Goal: Answer question/provide support: Share knowledge or assist other users

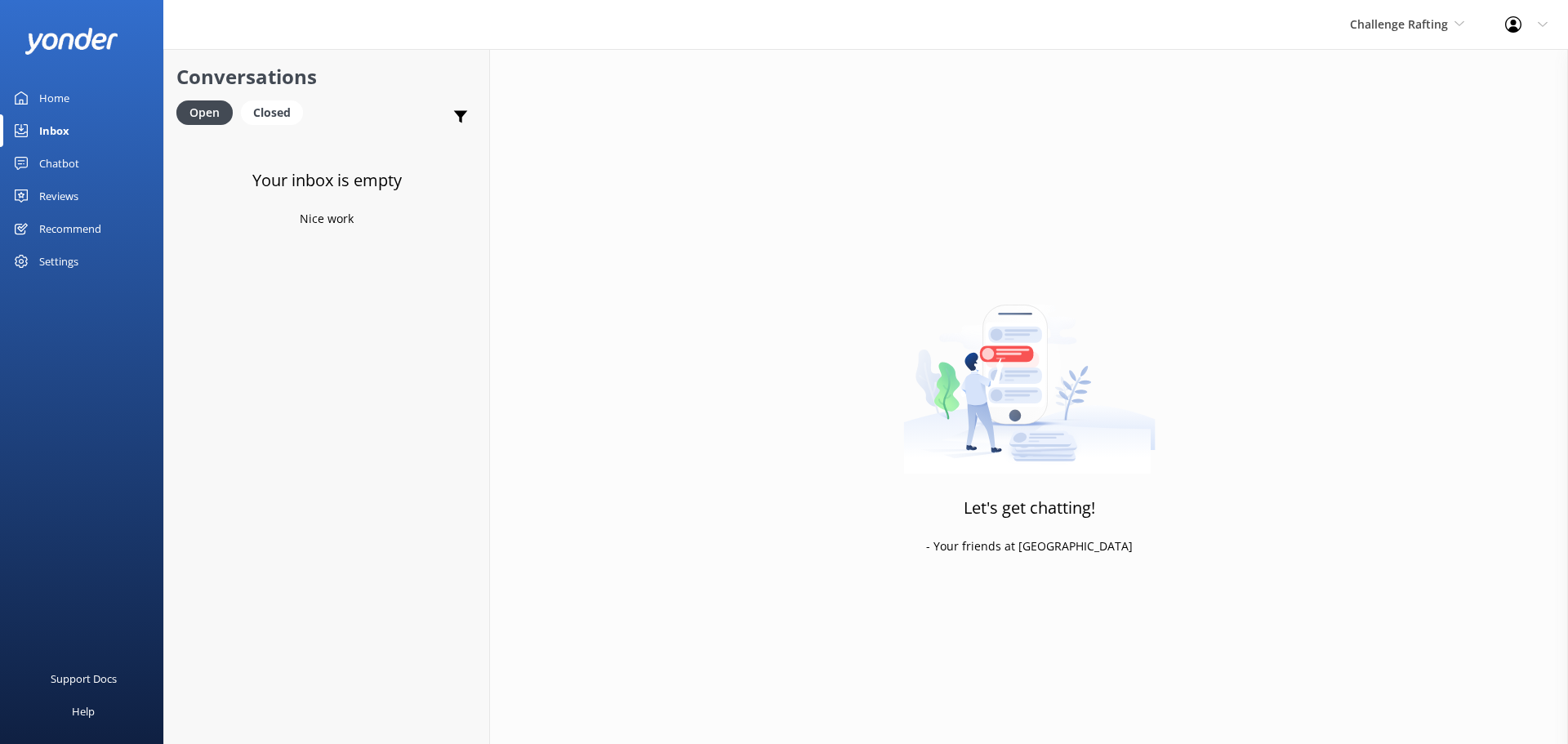
click at [70, 121] on link "Inbox" at bounding box center [82, 131] width 163 height 33
click at [1423, 36] on div "Challenge Rafting Milford Sound Scenic Flights The Helicopter Line Glacier Heli…" at bounding box center [1407, 24] width 155 height 49
click at [1408, 186] on link "Mitre Peak Cruises" at bounding box center [1411, 187] width 163 height 40
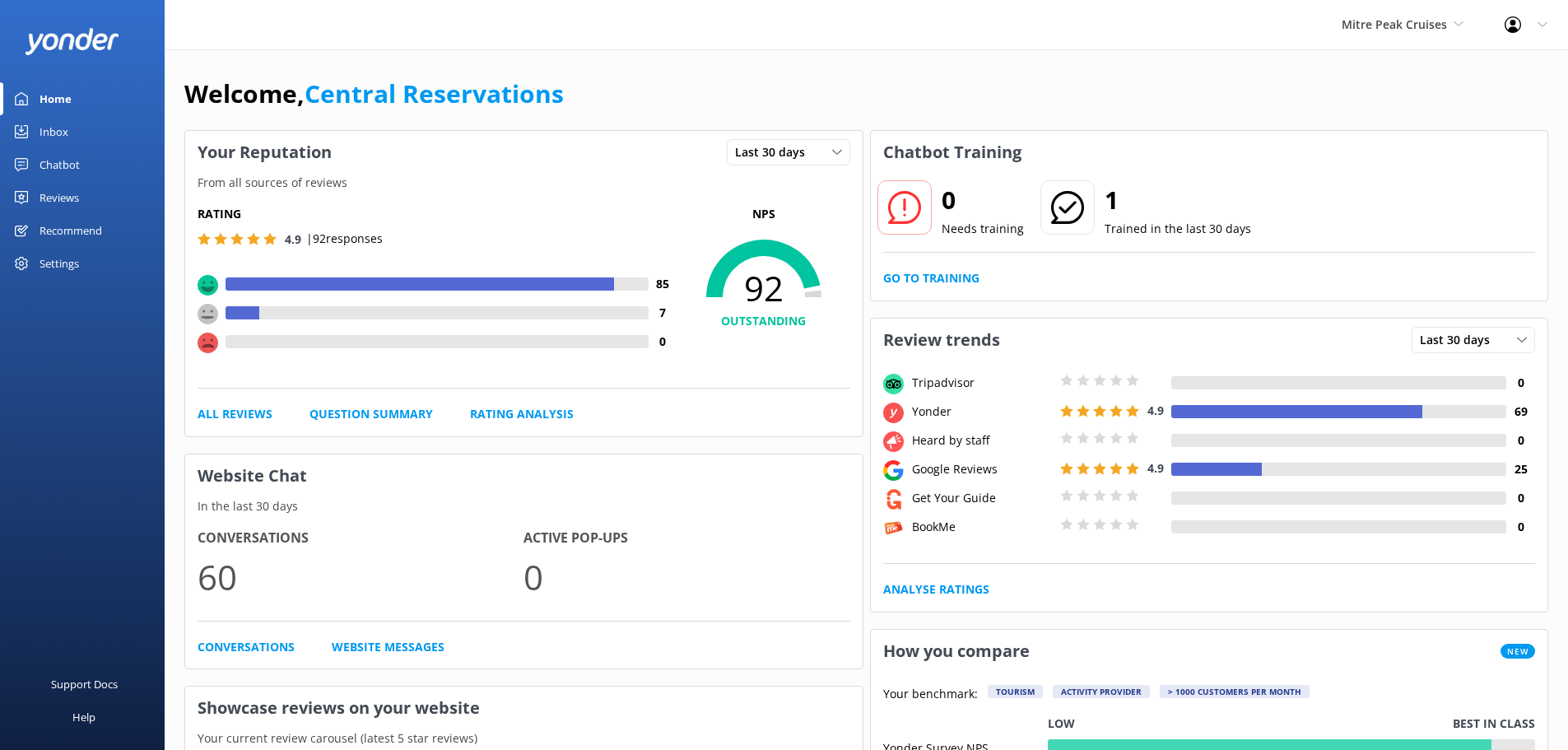
click at [47, 130] on div "Inbox" at bounding box center [54, 132] width 29 height 33
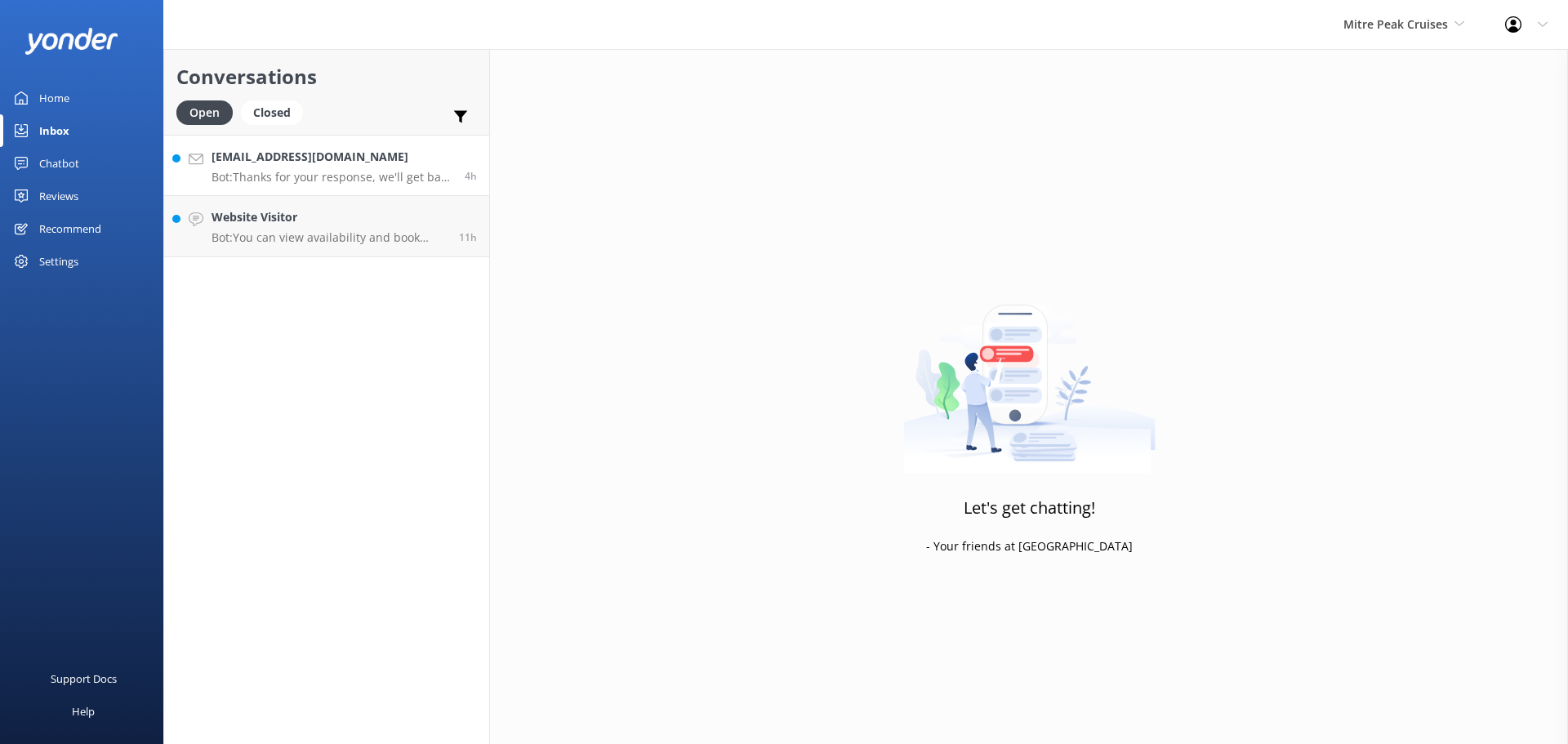
click at [300, 155] on h4 "[EMAIL_ADDRESS][DOMAIN_NAME]" at bounding box center [332, 157] width 241 height 18
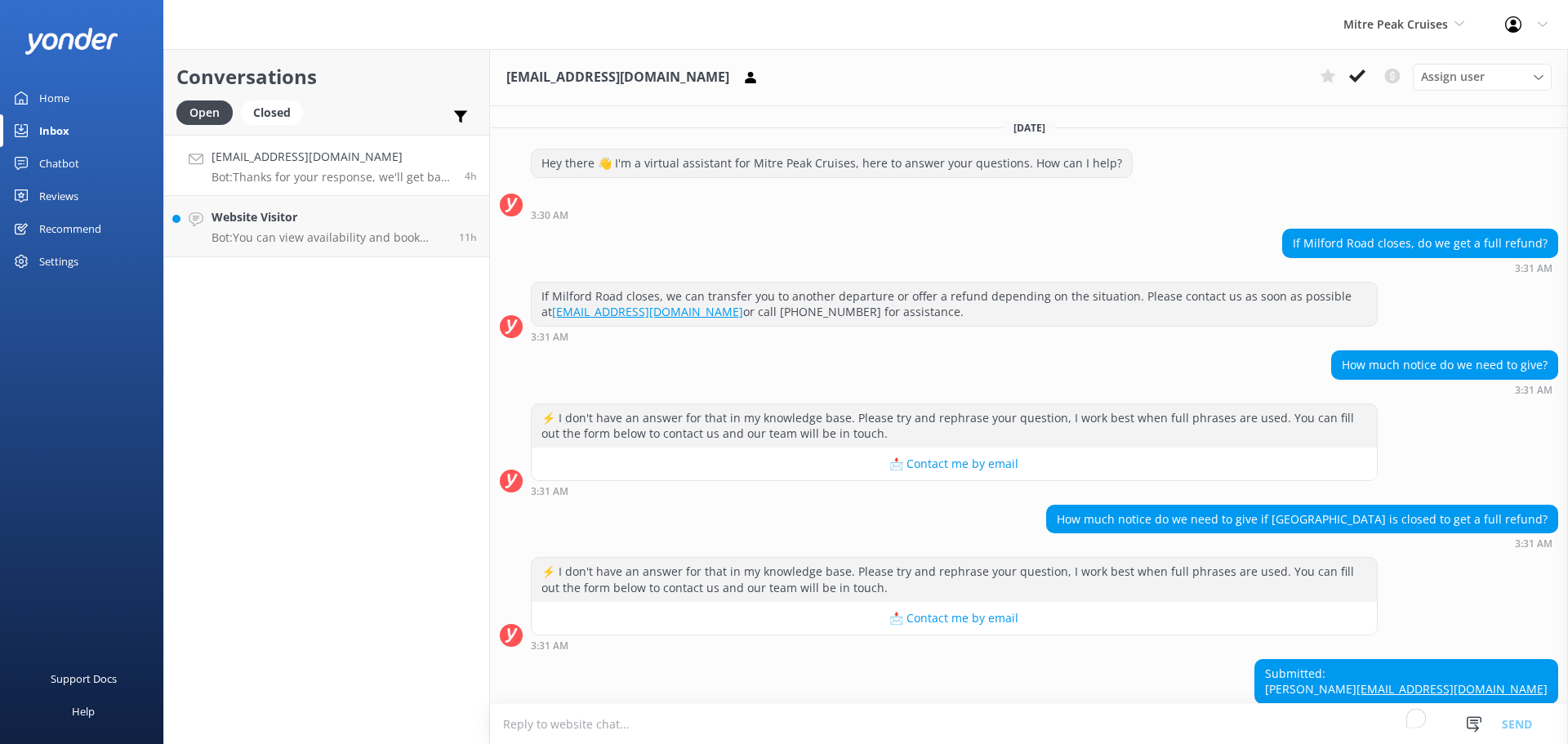
scroll to position [93, 0]
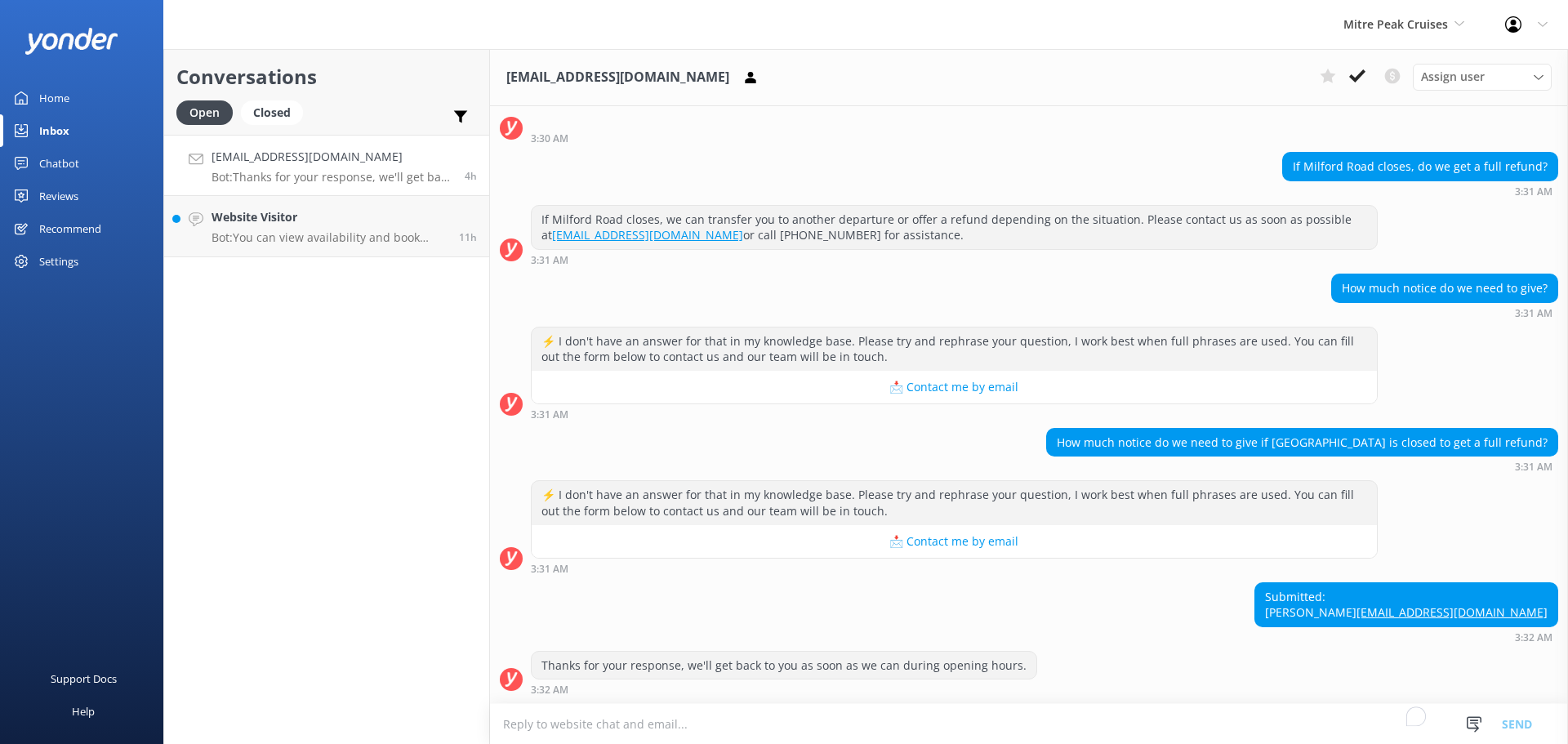
click at [880, 730] on textarea "To enrich screen reader interactions, please activate Accessibility in Grammarl…" at bounding box center [1029, 723] width 1078 height 40
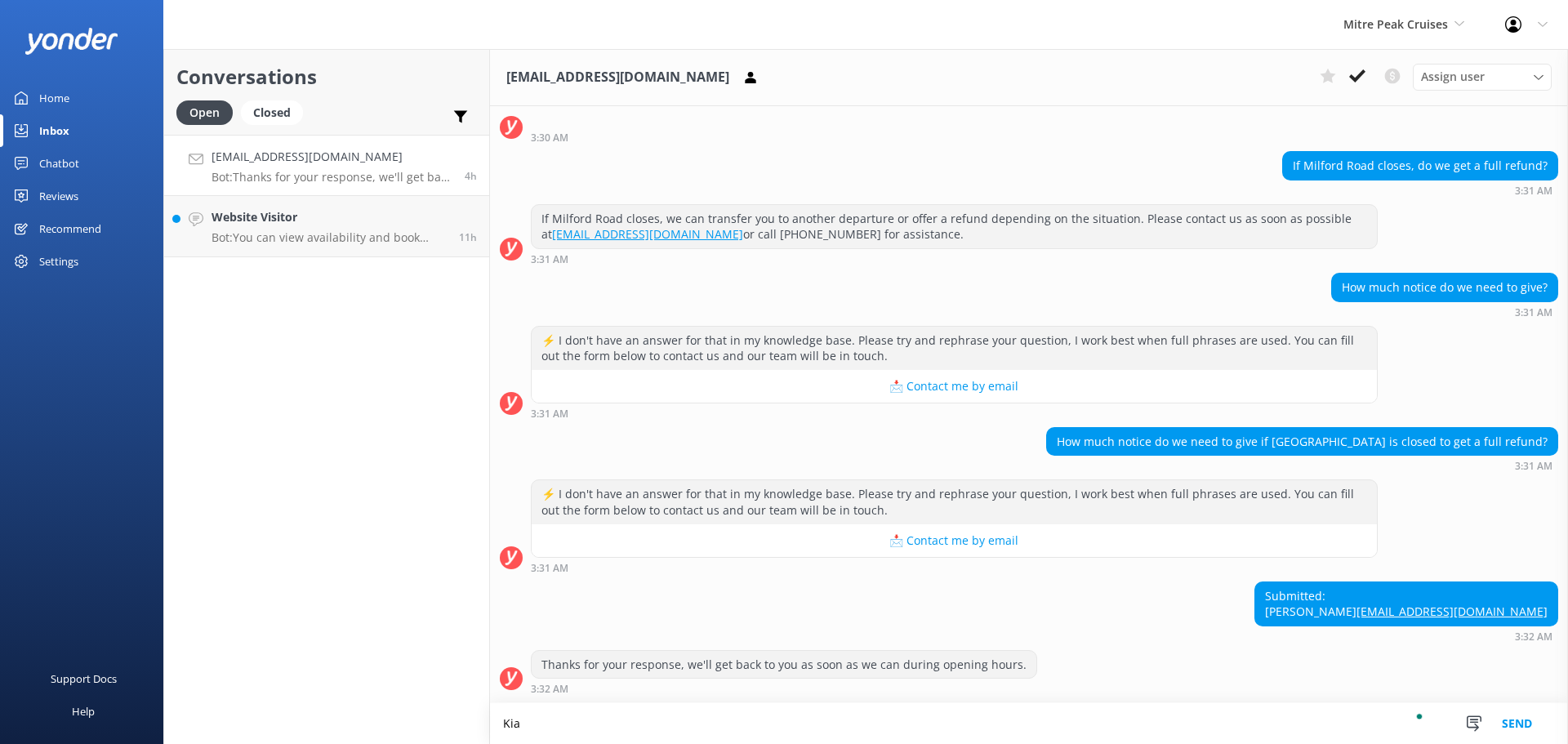
scroll to position [94, 0]
type textarea "Kia ora Lauren. In the event that the road is closed and you do not want to res…"
click at [1087, 725] on textarea "Kia ora Lauren. In the event that the road is closed and you do not want to res…" at bounding box center [1029, 723] width 1078 height 40
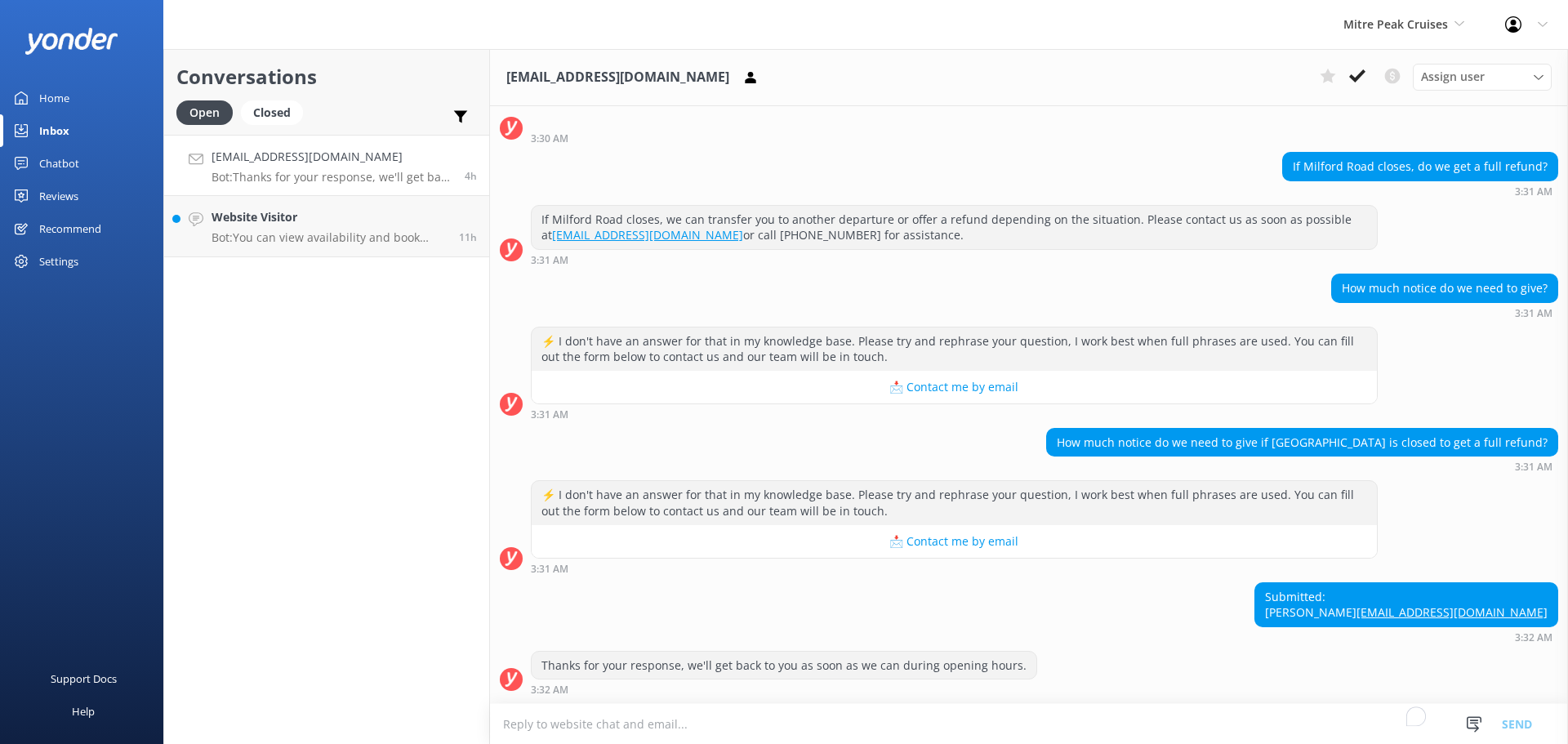
scroll to position [93, 0]
click at [736, 719] on textarea "To enrich screen reader interactions, please activate Accessibility in Grammarl…" at bounding box center [1029, 723] width 1078 height 40
click at [645, 723] on textarea "To enrich screen reader interactions, please activate Accessibility in Grammarl…" at bounding box center [1029, 723] width 1078 height 40
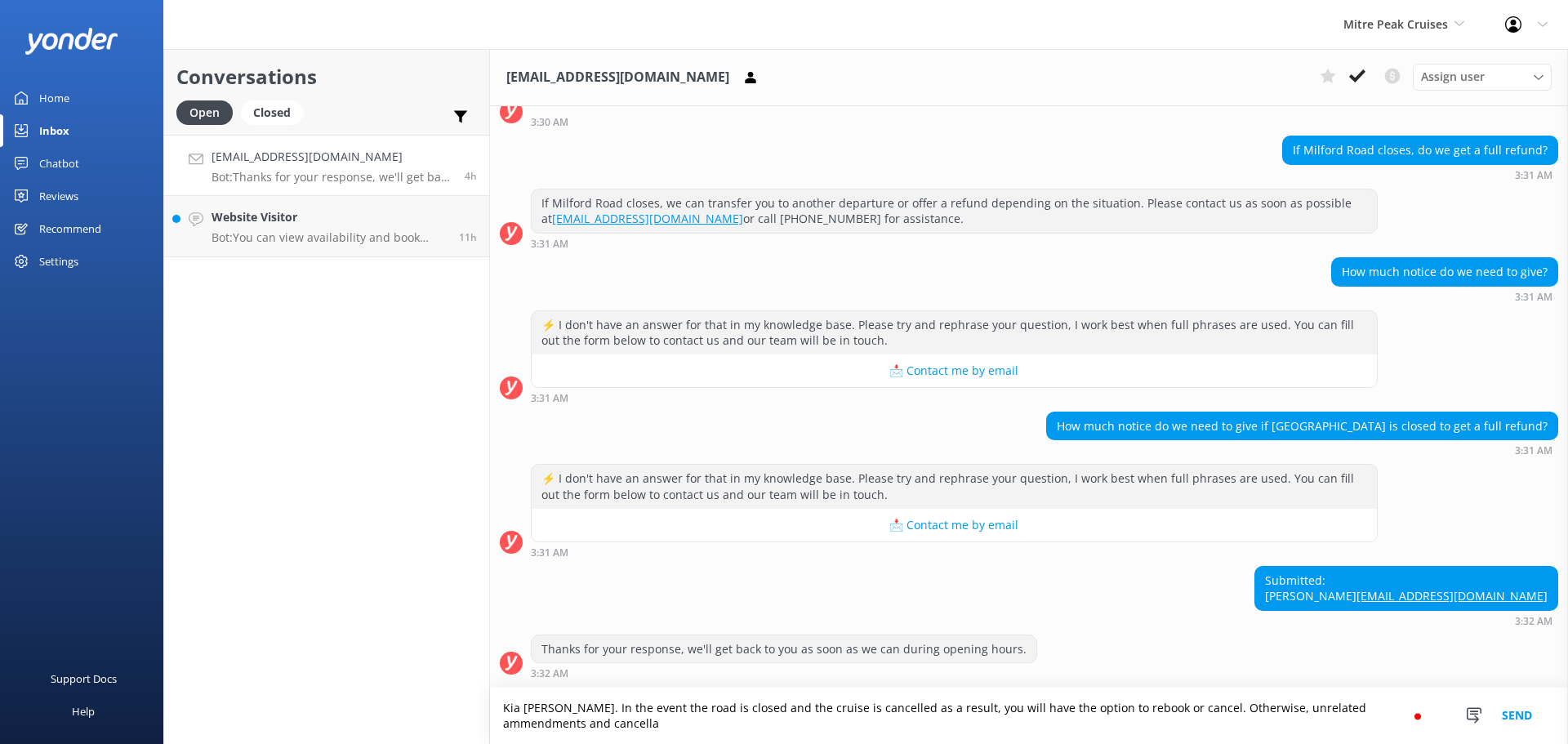
scroll to position [109, 0]
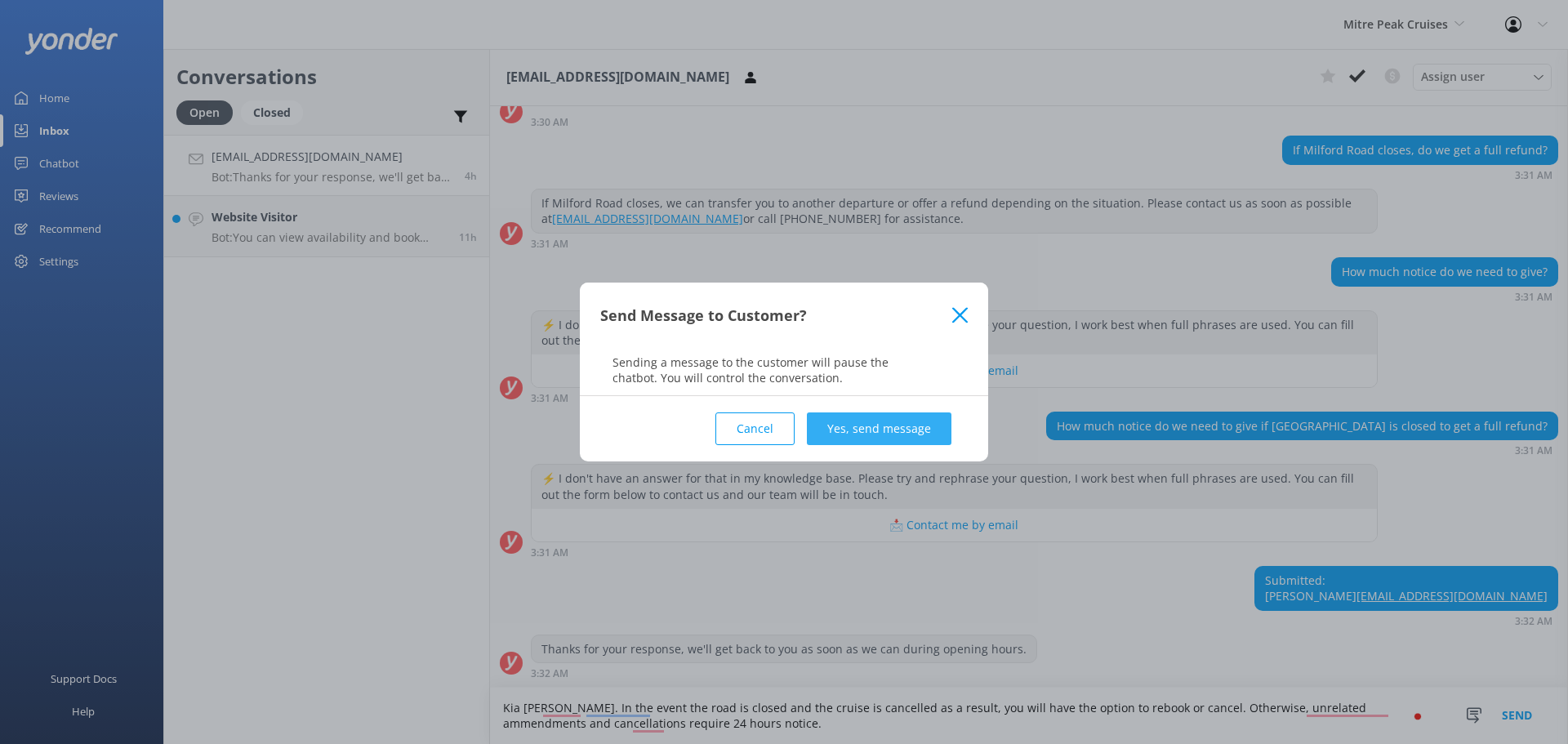
type textarea "Kia [PERSON_NAME]. In the event the road is closed and the cruise is cancelled …"
click at [878, 419] on button "Yes, send message" at bounding box center [879, 428] width 145 height 33
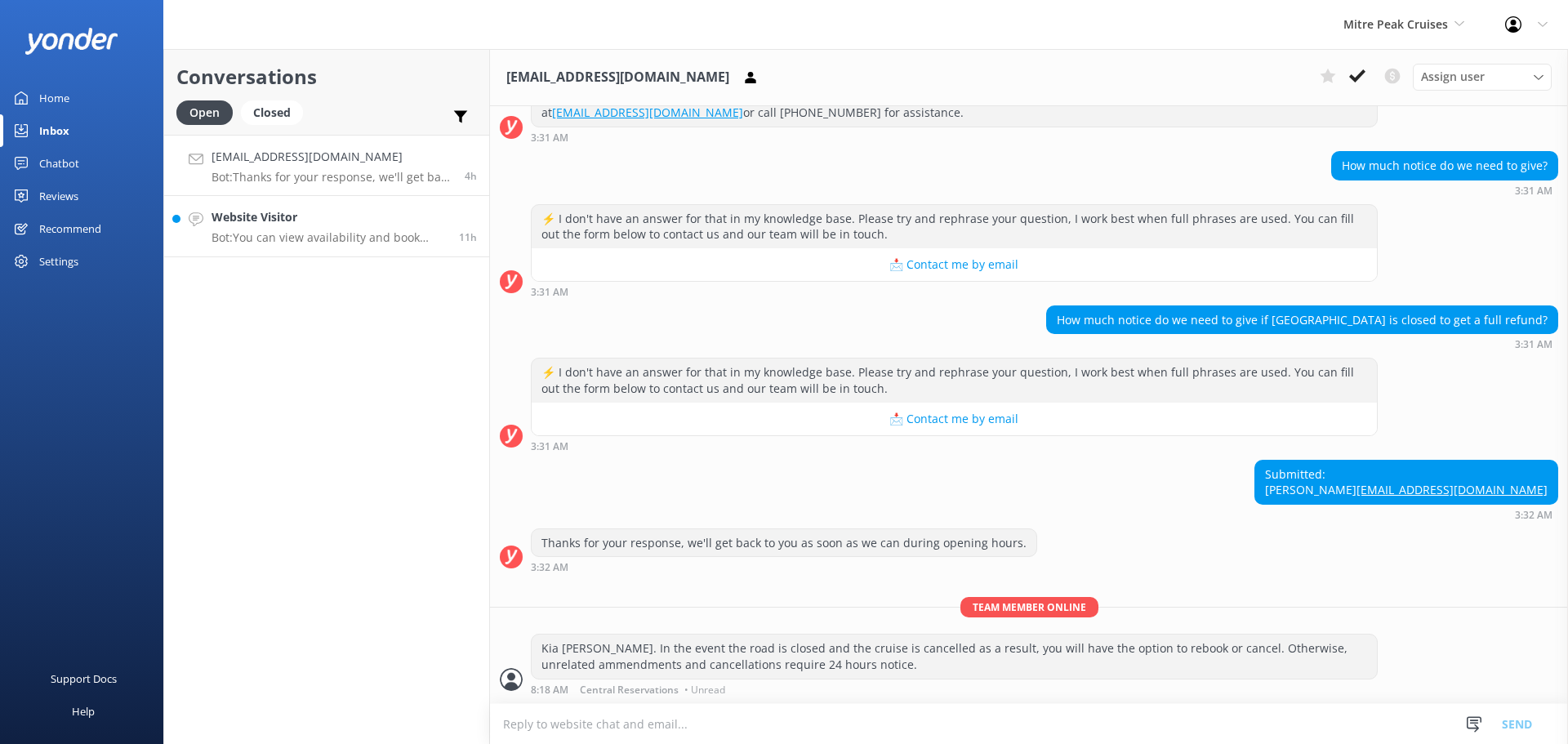
scroll to position [215, 0]
click at [251, 215] on h4 "Website Visitor" at bounding box center [329, 217] width 235 height 18
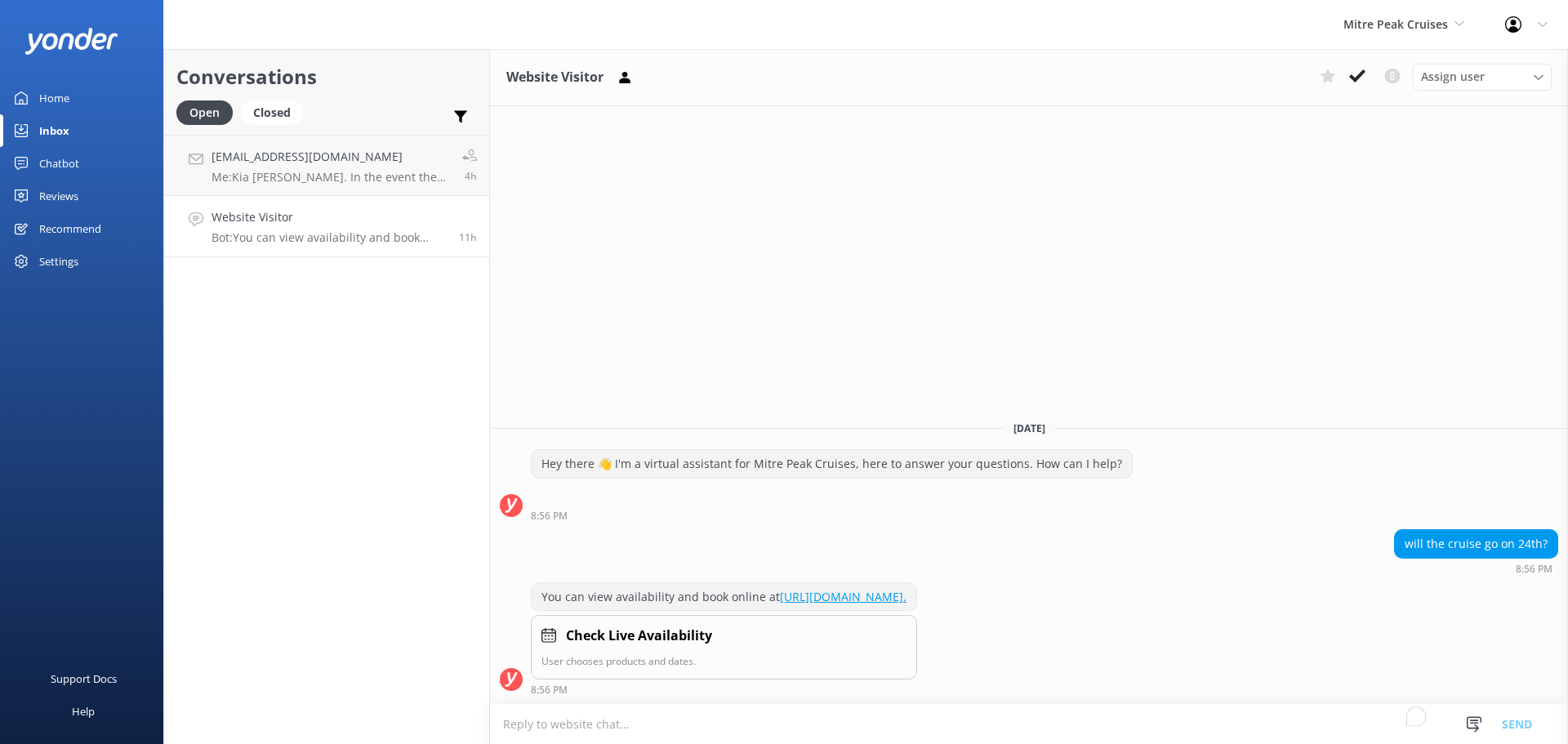
click at [1361, 90] on div "Website Visitor Assign user [PERSON_NAME] [PERSON_NAME] [PERSON_NAME] Central R…" at bounding box center [1029, 77] width 1078 height 57
click at [1356, 84] on icon at bounding box center [1357, 76] width 16 height 16
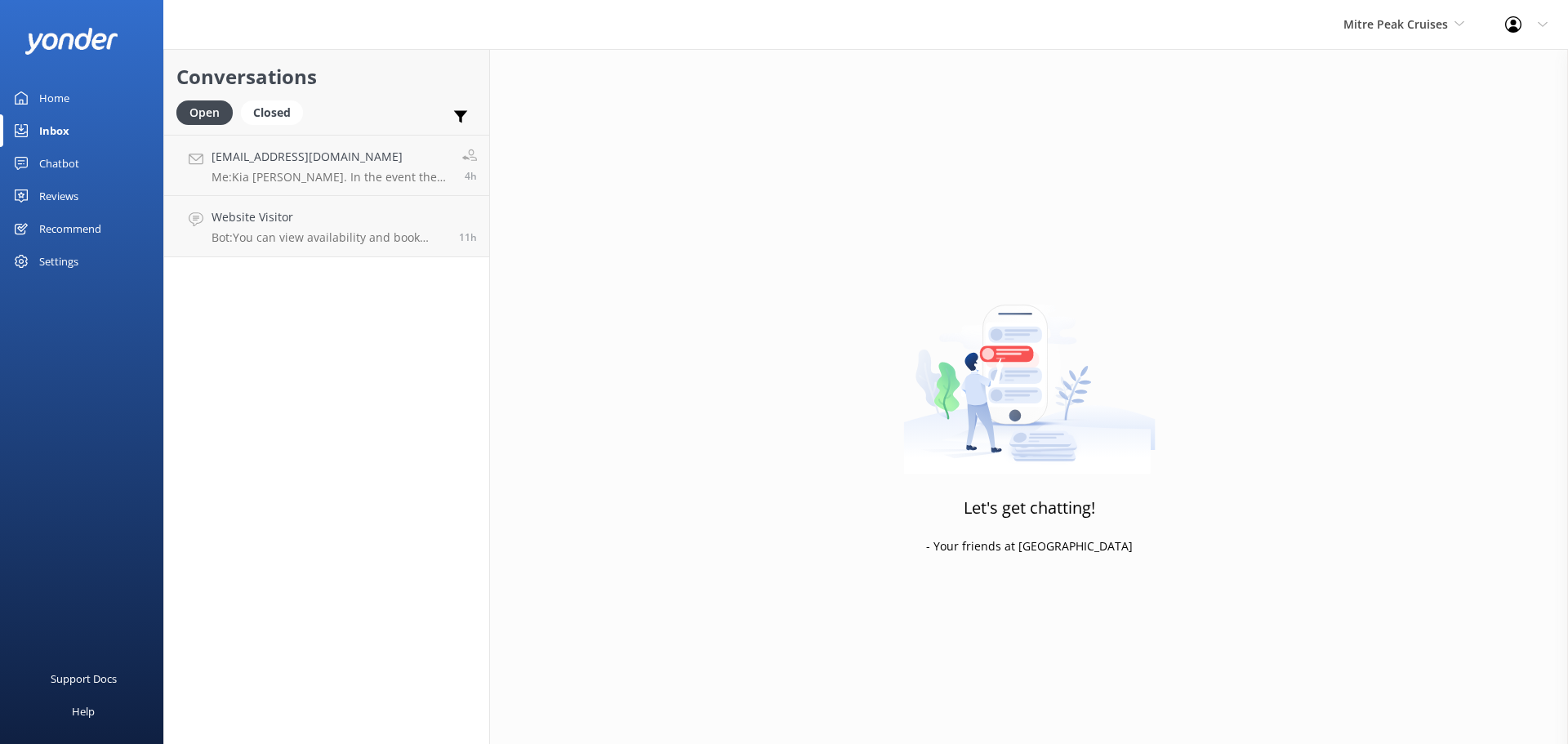
click at [1422, 10] on div "Mitre Peak Cruises Milford Sound Scenic Flights The Helicopter Line Glacier Hel…" at bounding box center [1404, 24] width 162 height 49
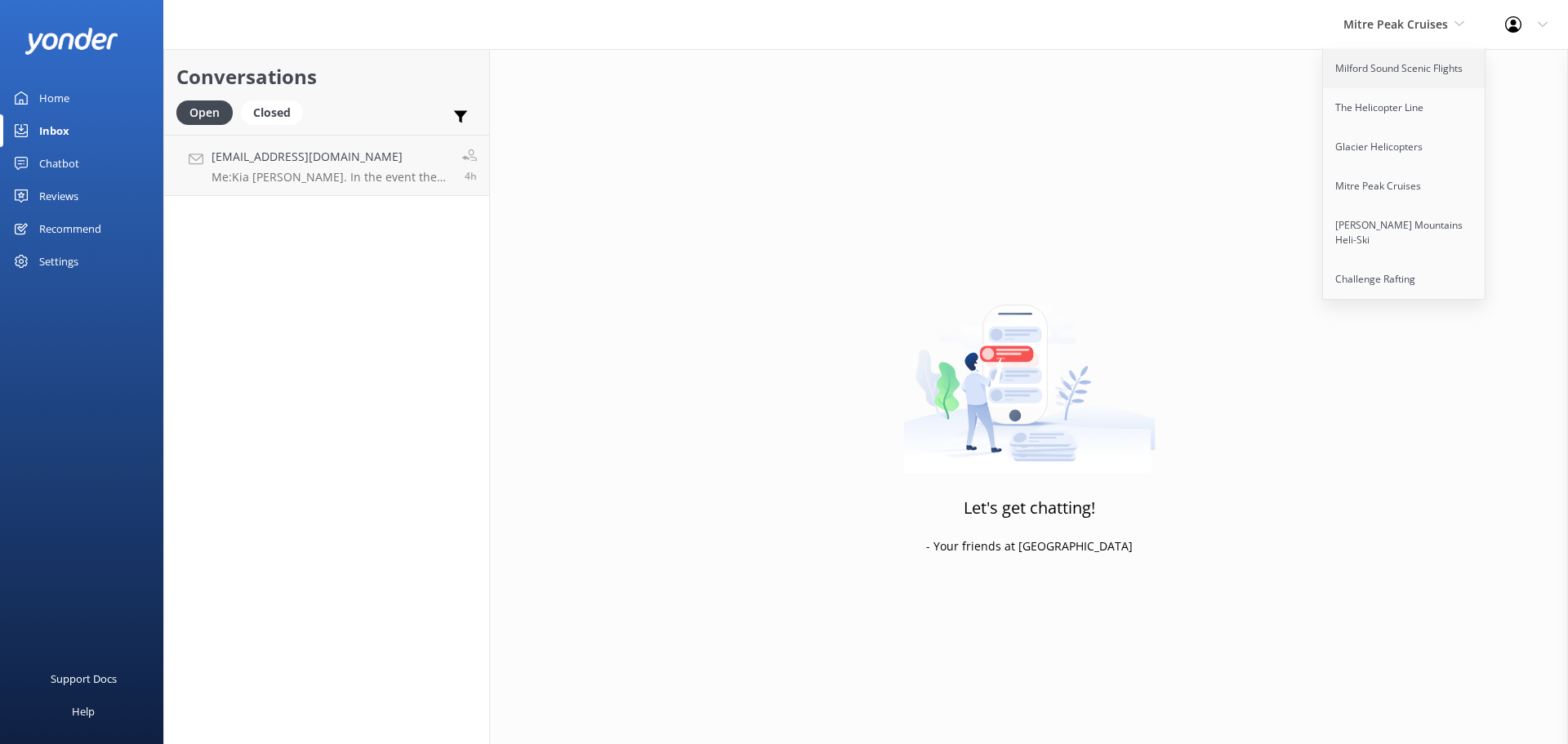
click at [1436, 64] on link "Milford Sound Scenic Flights" at bounding box center [1405, 69] width 163 height 40
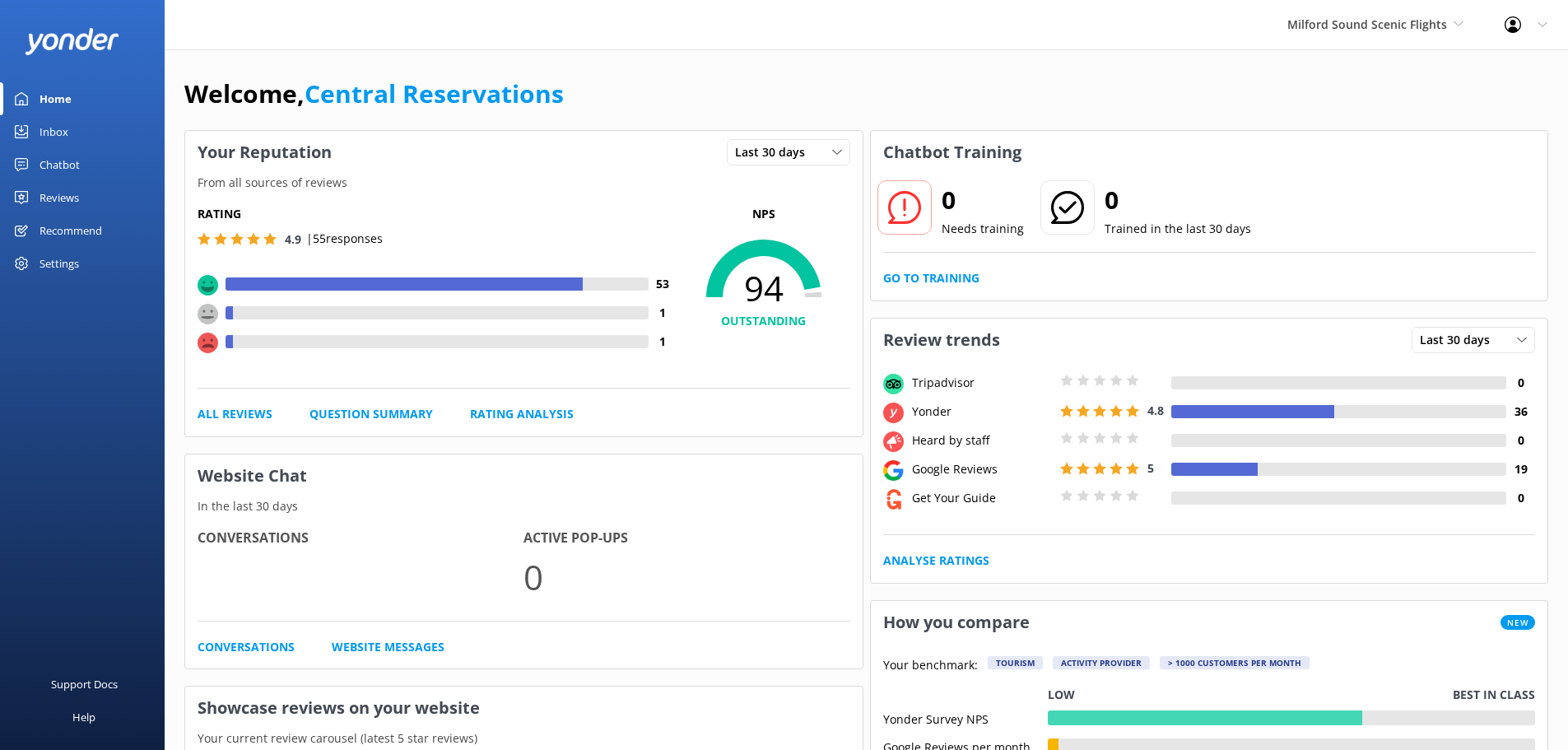
click at [63, 132] on div "Inbox" at bounding box center [54, 132] width 29 height 33
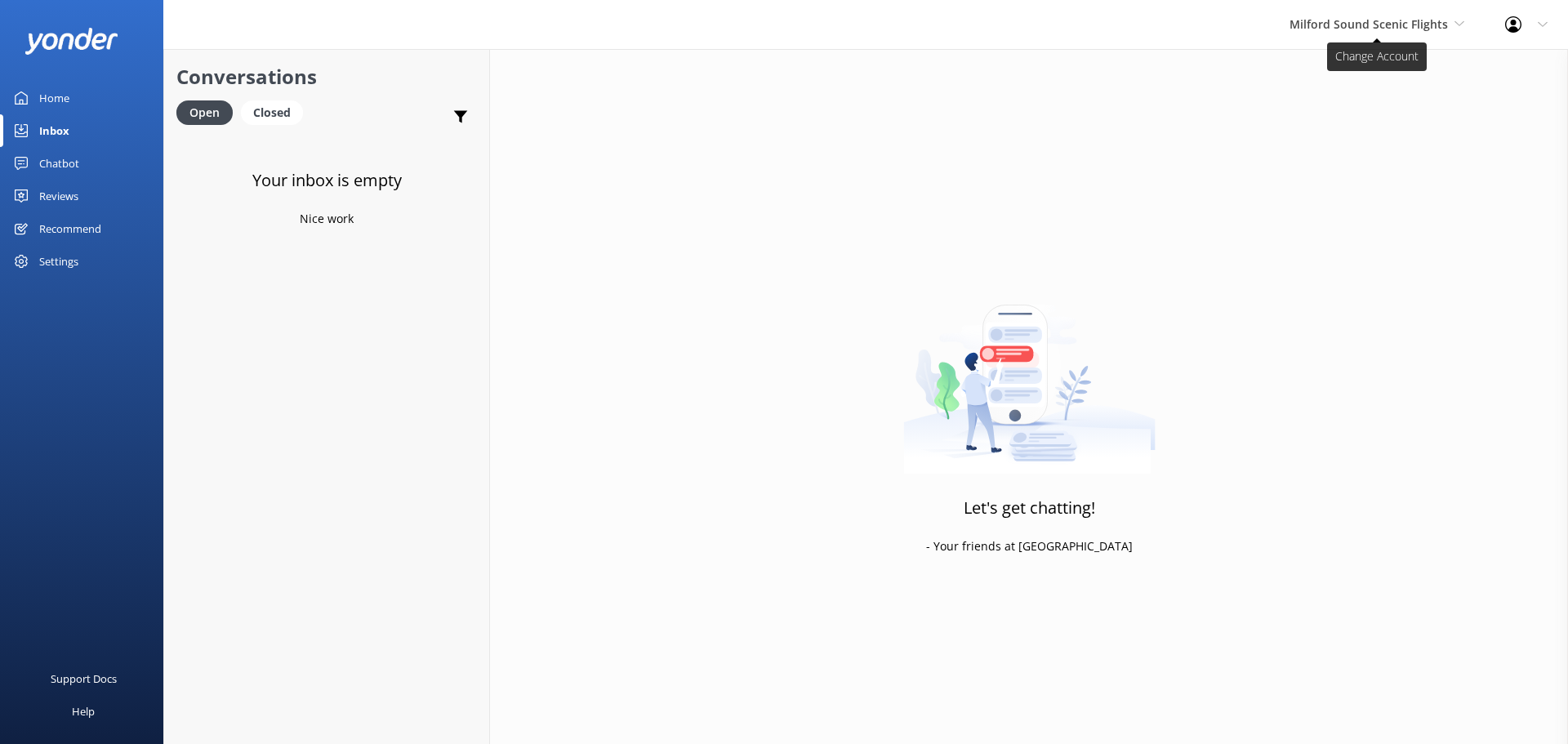
click at [1407, 27] on span "Milford Sound Scenic Flights" at bounding box center [1368, 24] width 158 height 15
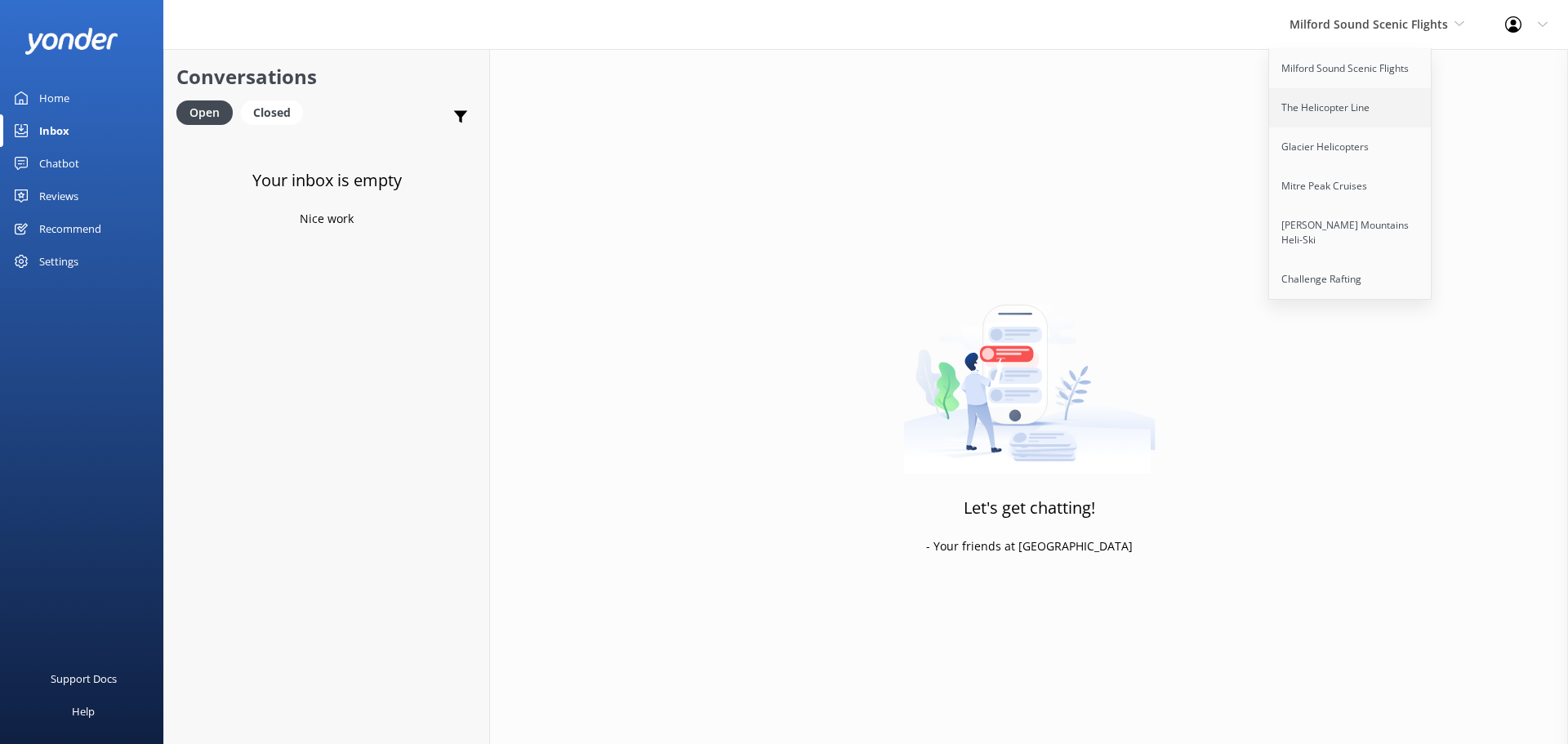
click at [1372, 97] on link "The Helicopter Line" at bounding box center [1351, 108] width 163 height 40
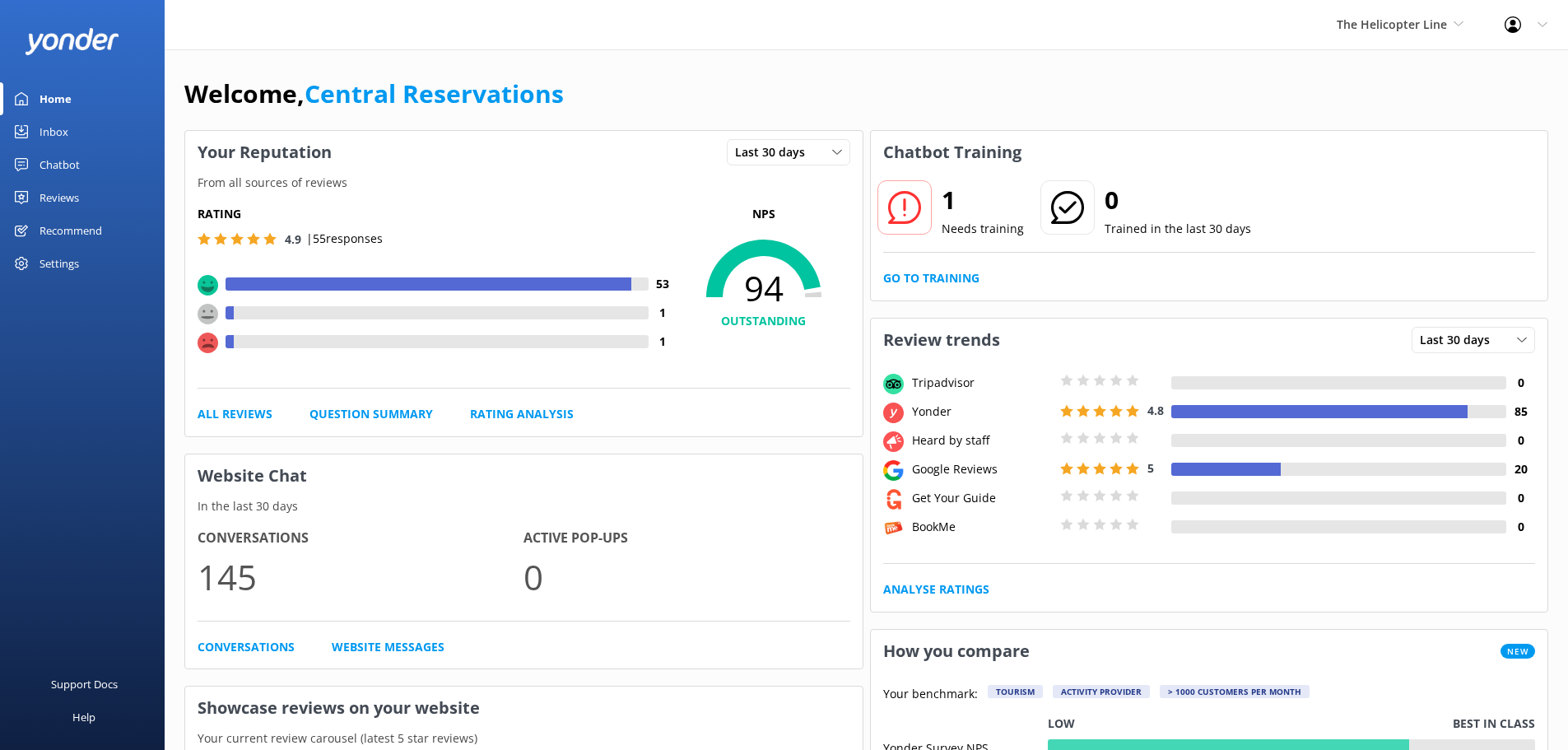
click at [94, 132] on link "Inbox" at bounding box center [82, 132] width 165 height 33
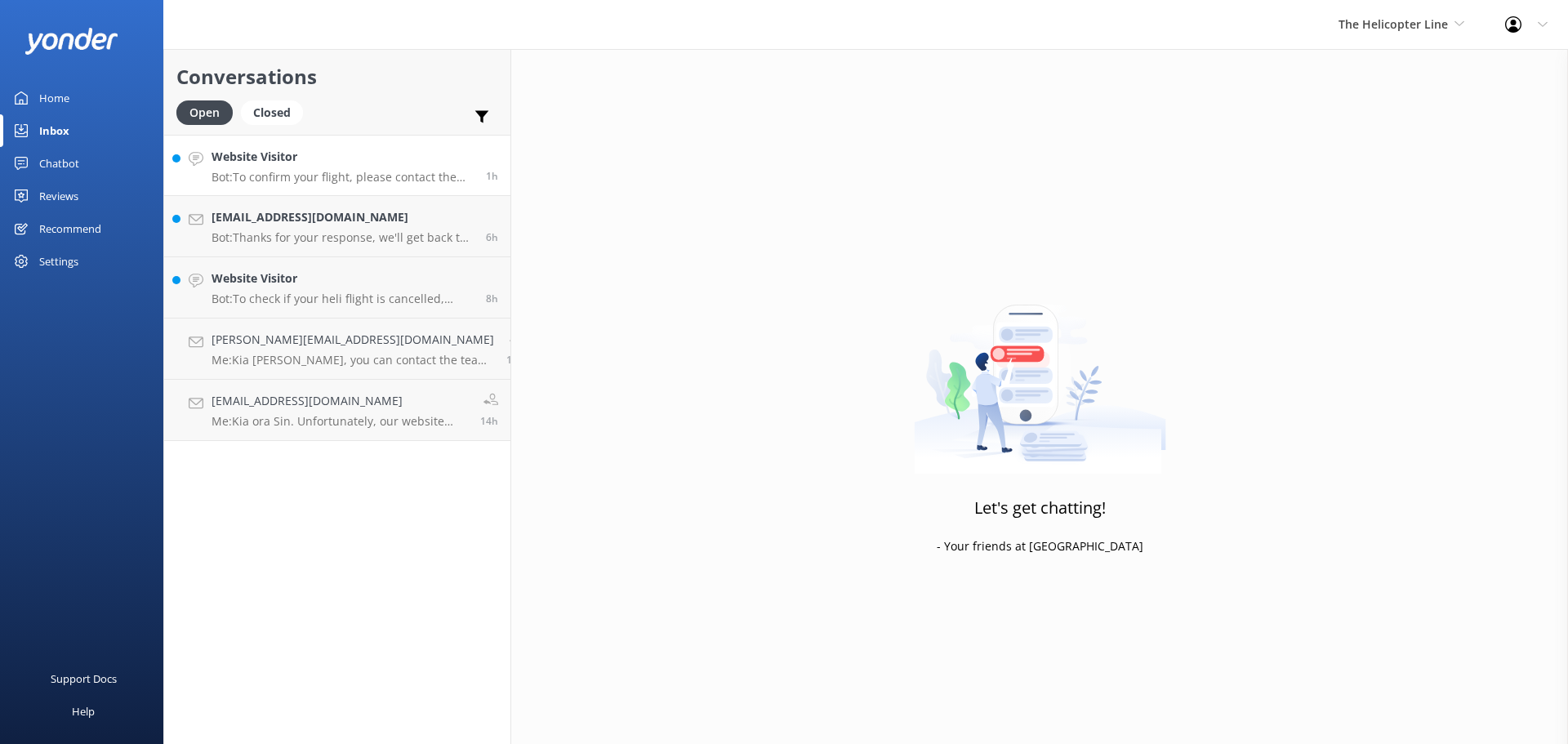
click at [360, 169] on div "Website Visitor Bot: To confirm your flight, please contact the relevant base: …" at bounding box center [342, 165] width 262 height 35
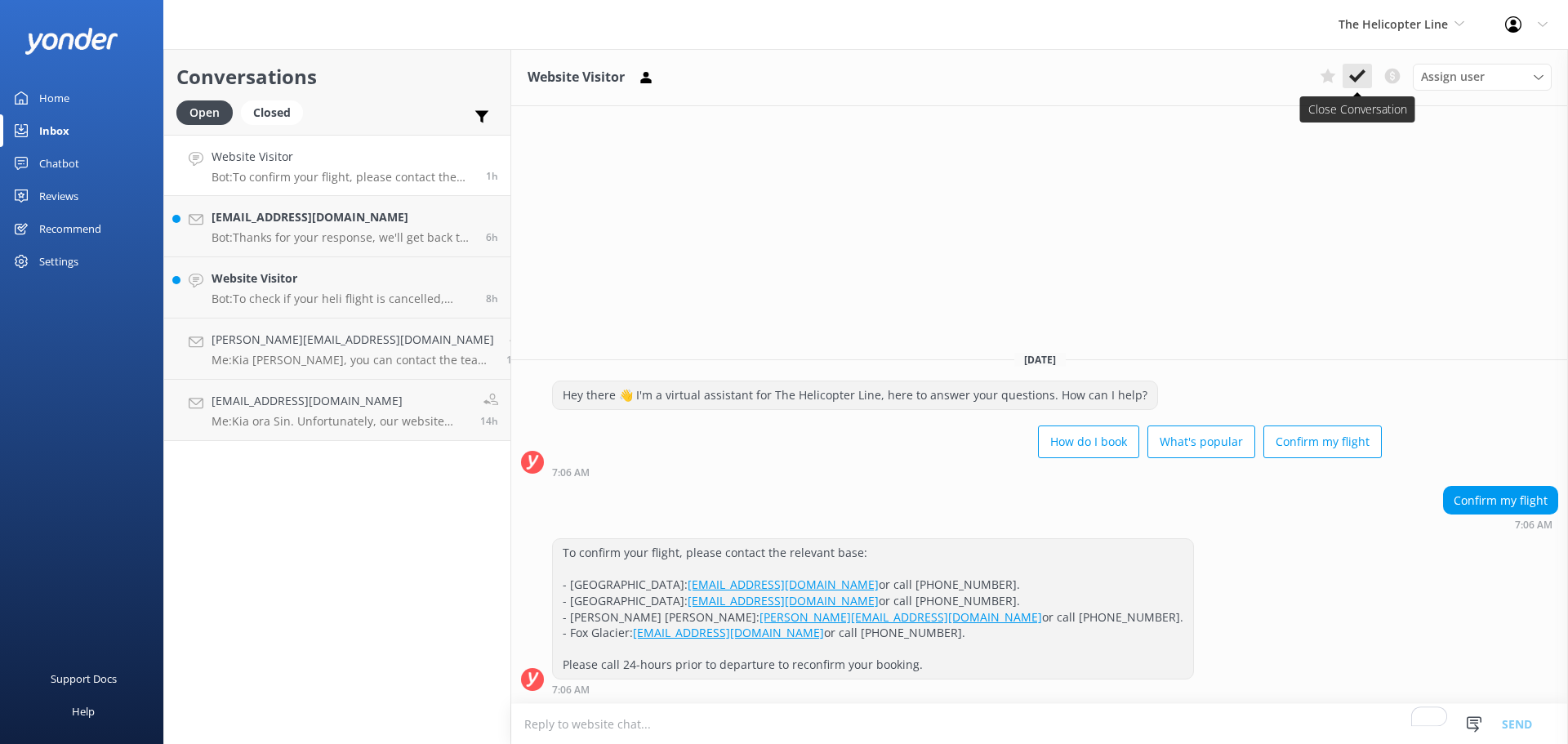
click at [1368, 83] on button at bounding box center [1357, 76] width 29 height 24
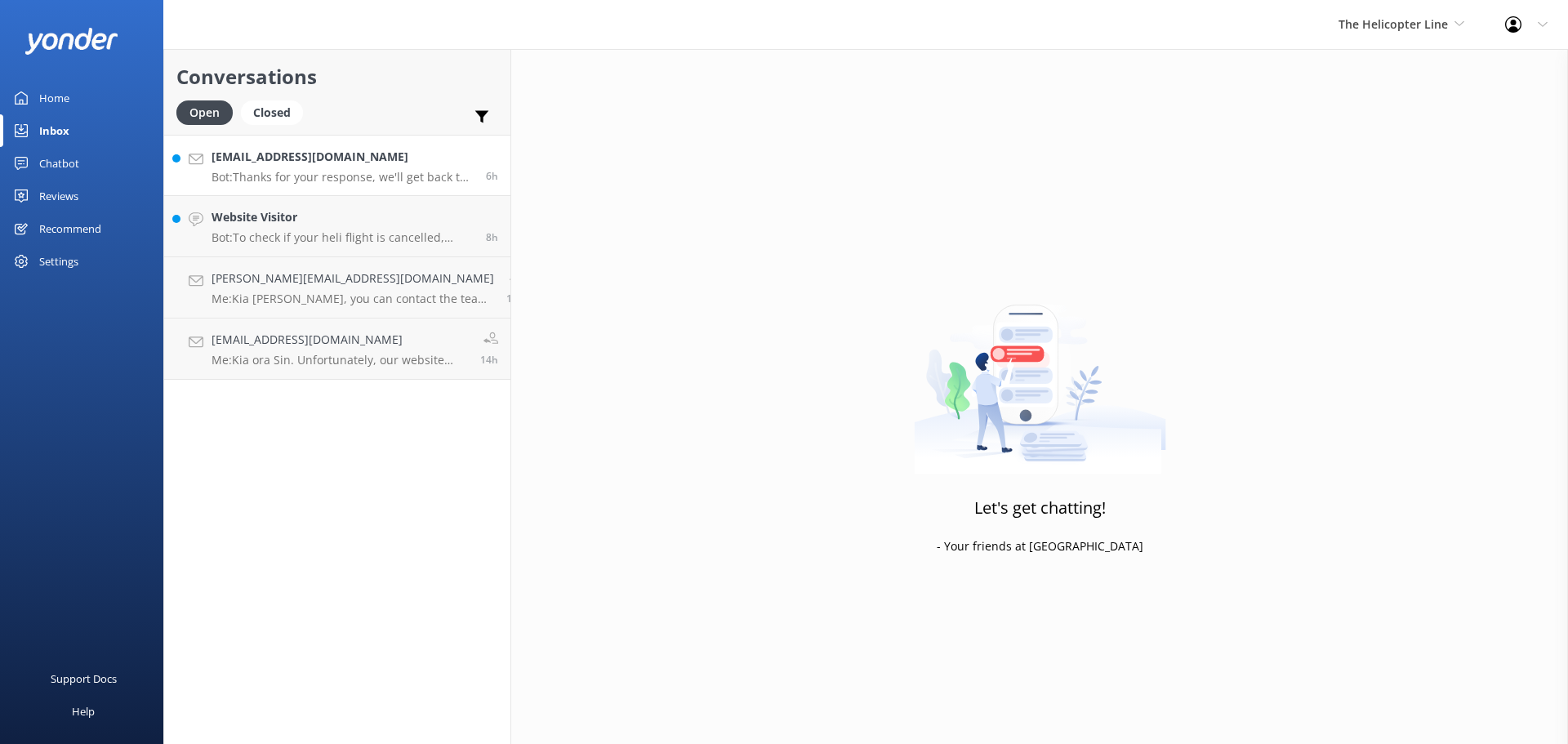
click at [400, 177] on p "Bot: Thanks for your response, we'll get back to you as soon as we can during o…" at bounding box center [342, 176] width 262 height 15
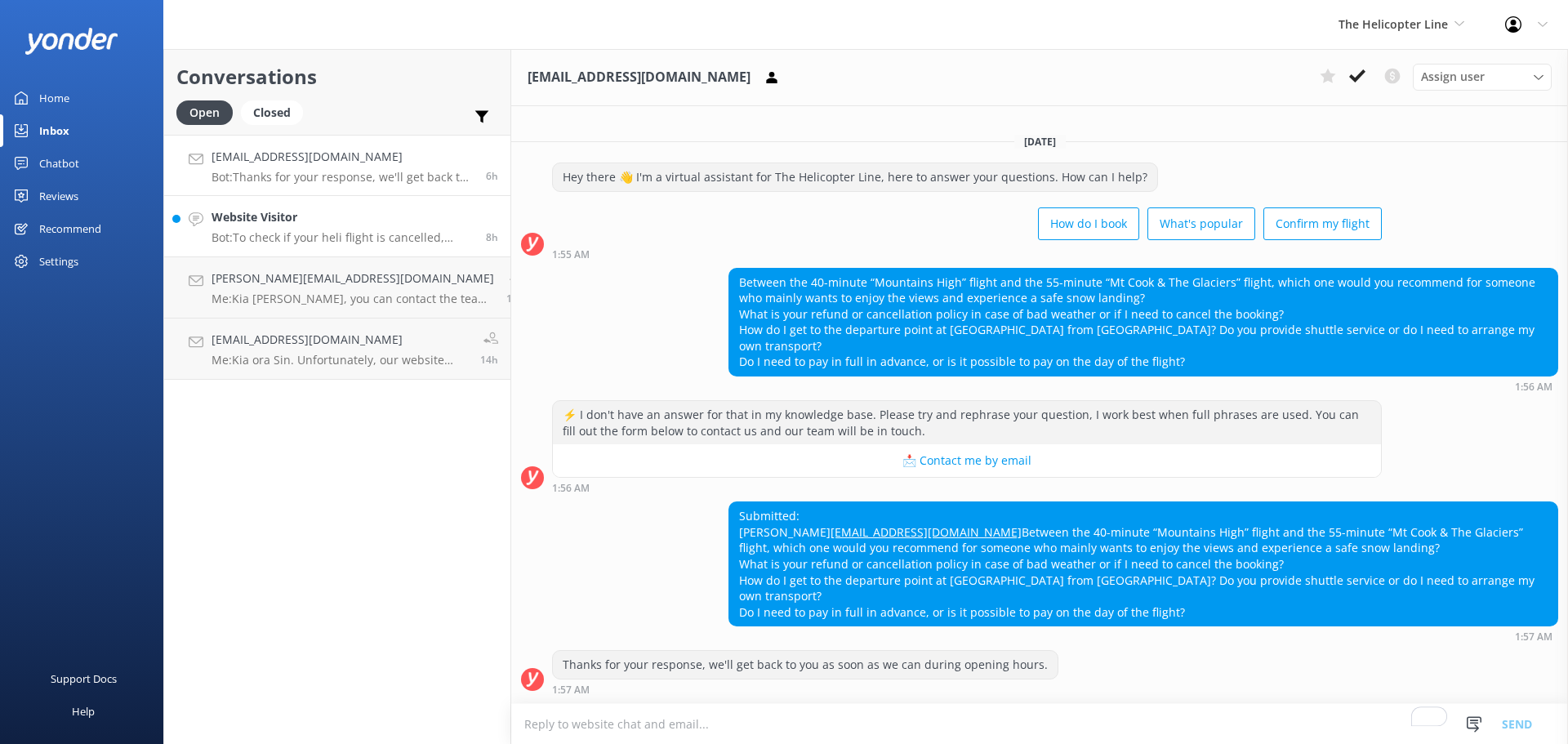
click at [372, 240] on p "Bot: To check if your heli flight is cancelled, please contact the base where y…" at bounding box center [342, 237] width 262 height 15
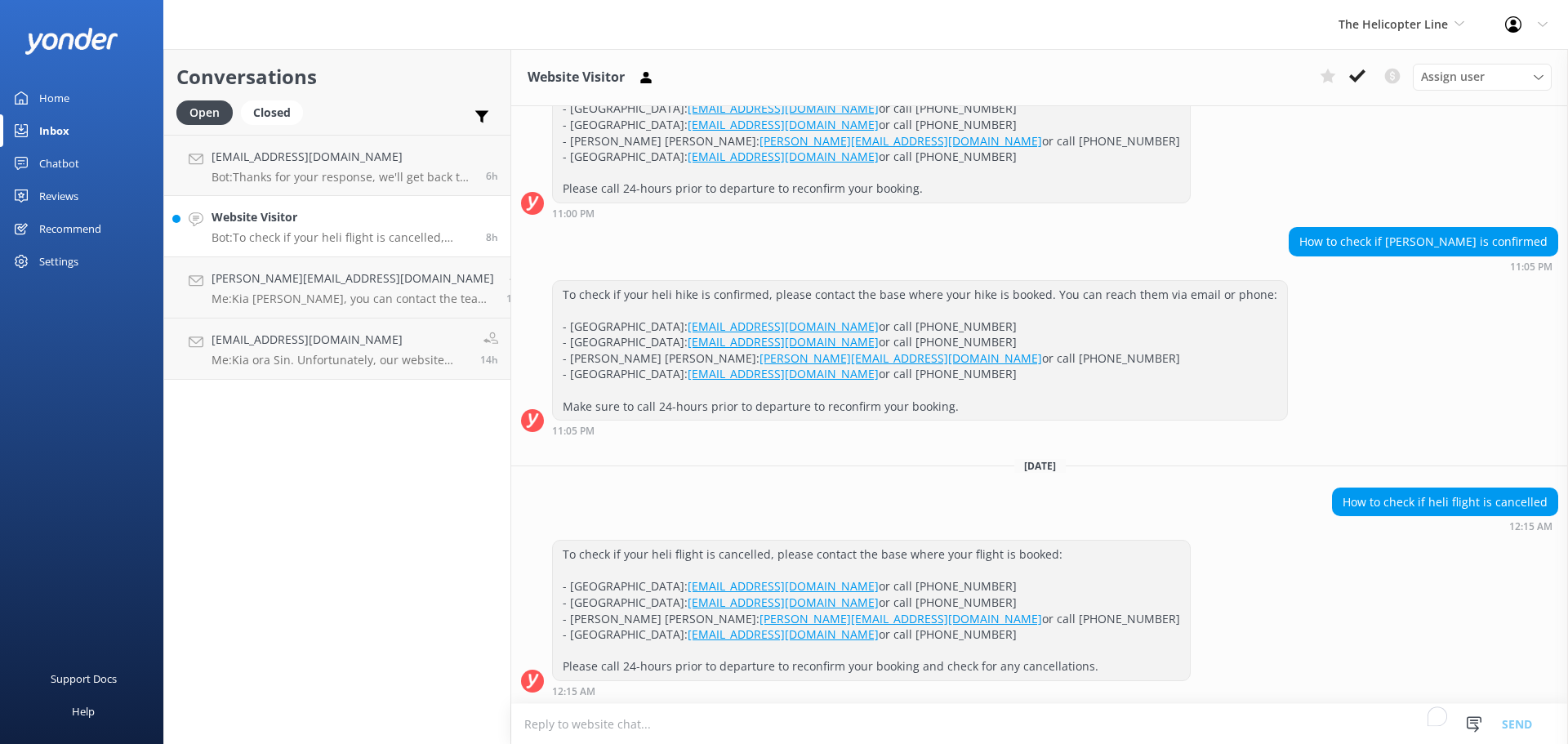
scroll to position [246, 0]
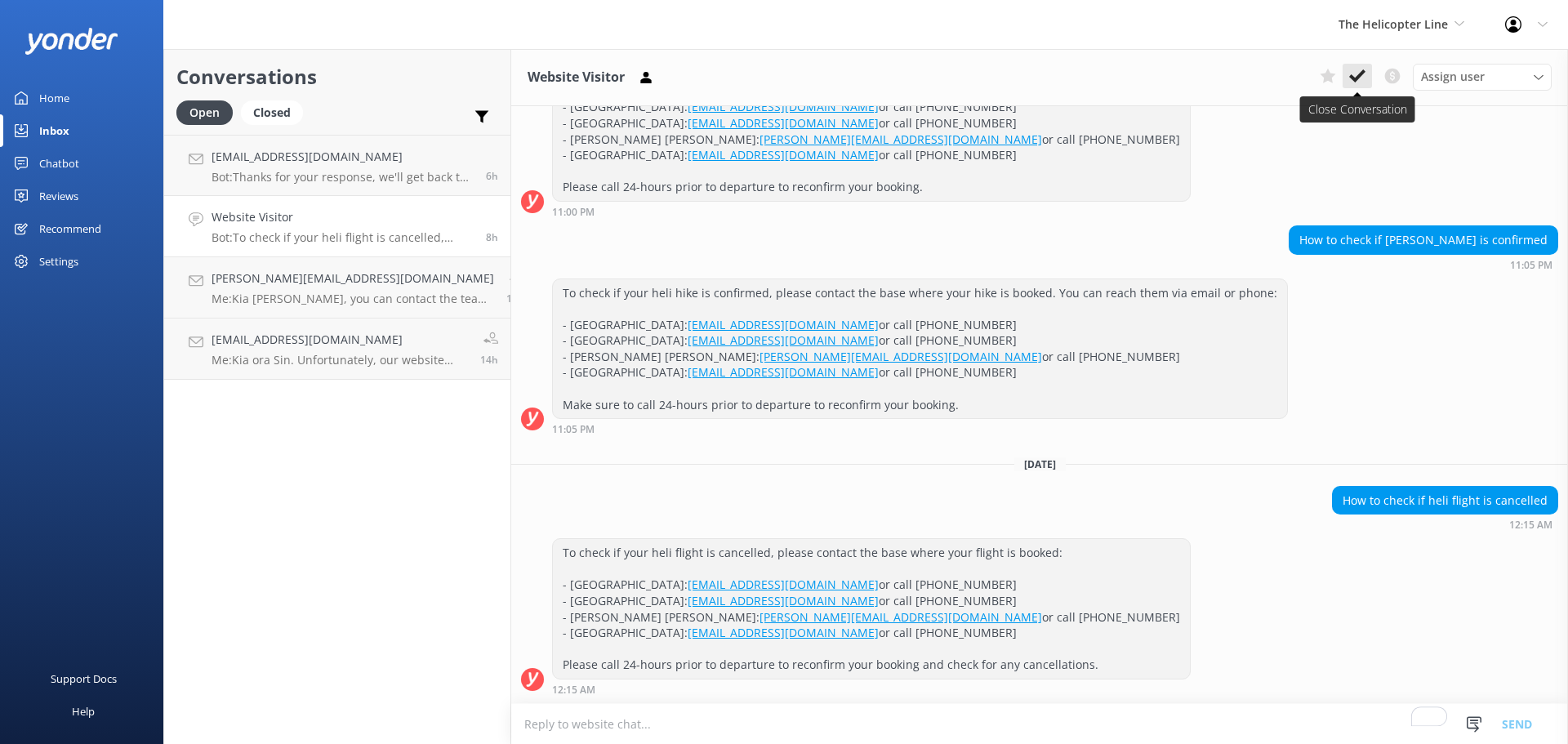
click at [1346, 71] on button at bounding box center [1357, 76] width 29 height 24
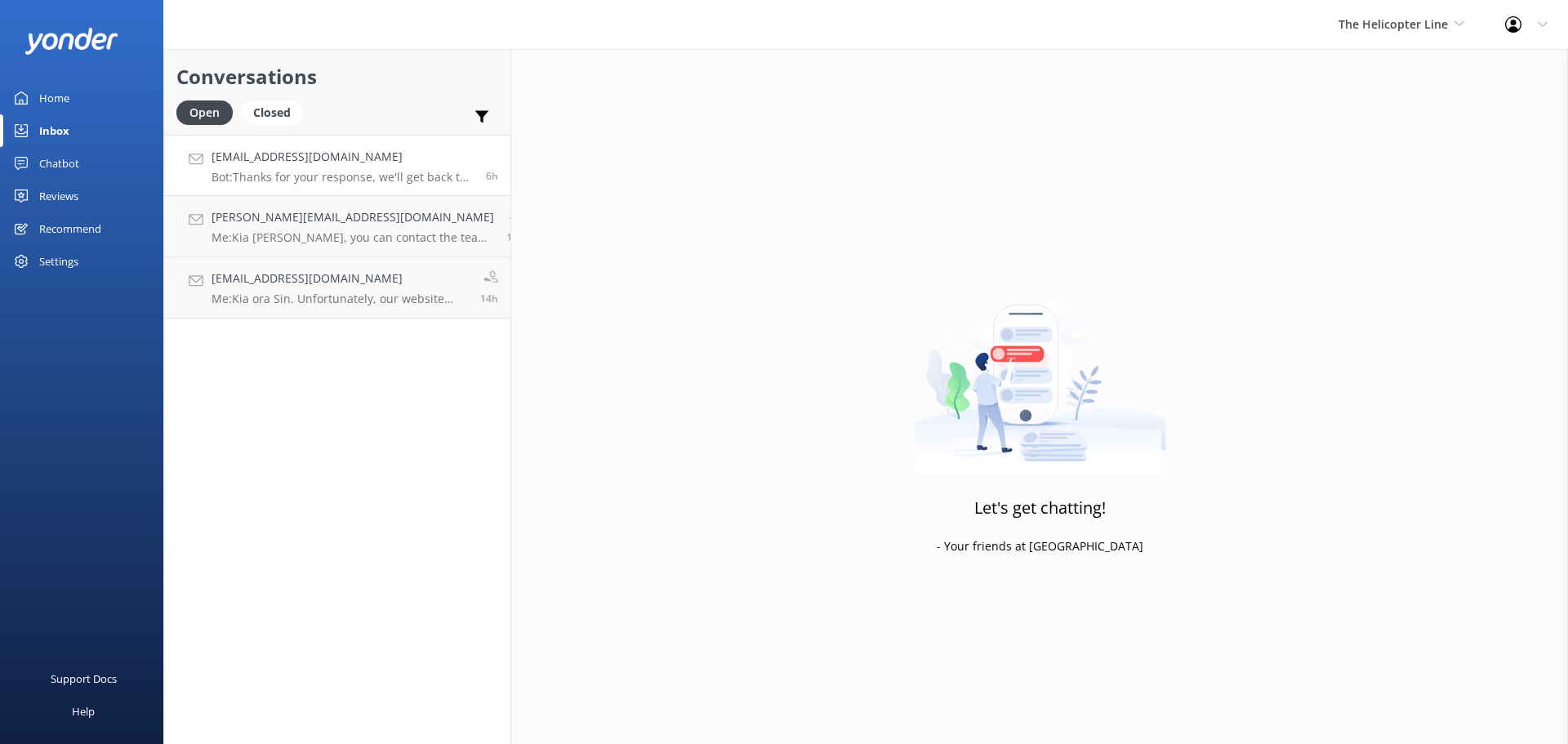
click at [323, 154] on h4 "[EMAIL_ADDRESS][DOMAIN_NAME]" at bounding box center [342, 157] width 262 height 18
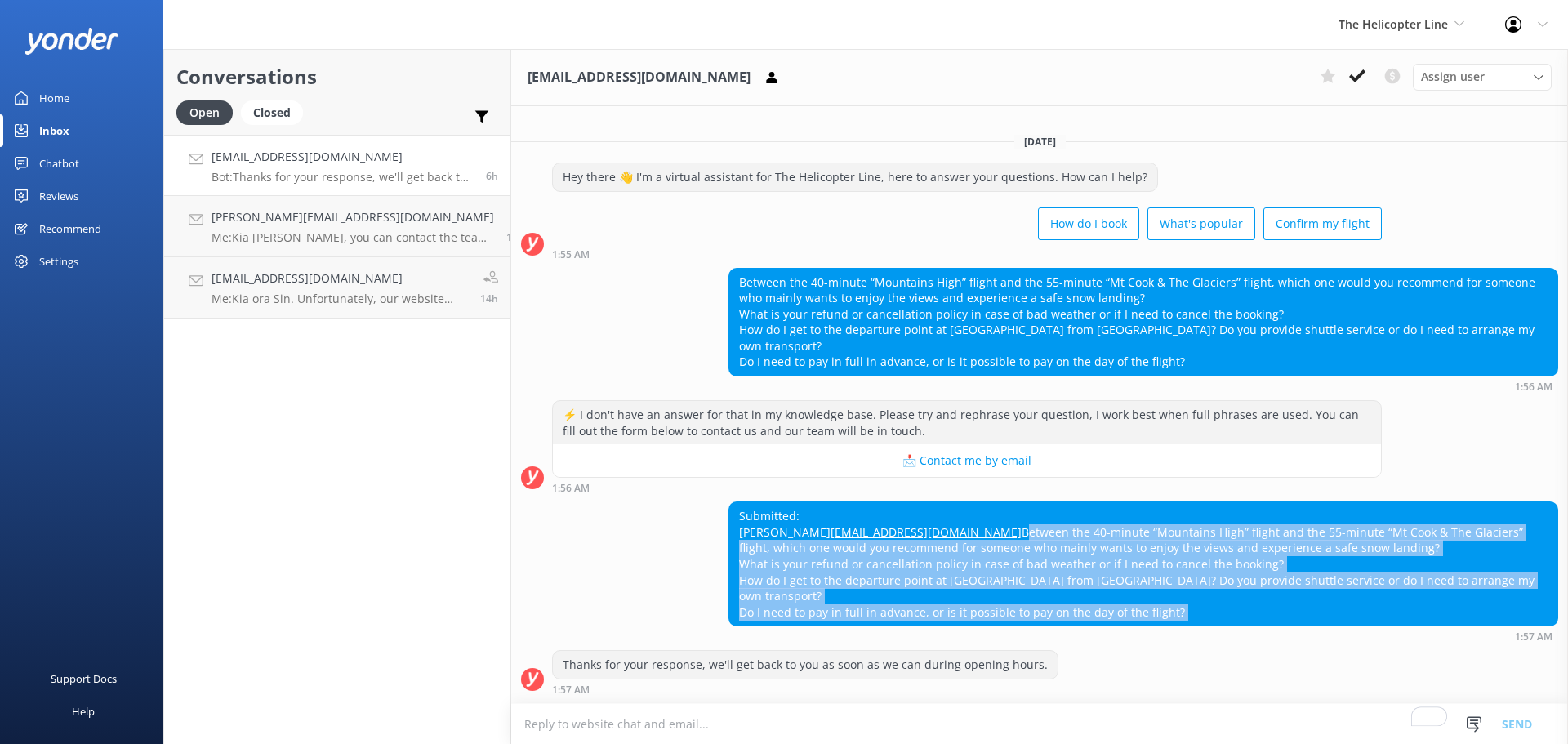
drag, startPoint x: 720, startPoint y: 545, endPoint x: 1251, endPoint y: 635, distance: 538.6
click at [1251, 635] on div "Submitted: [PERSON_NAME] [EMAIL_ADDRESS][DOMAIN_NAME] Between the 40-minute “Mo…" at bounding box center [1143, 571] width 830 height 140
click at [1251, 635] on div "1:57 AM" at bounding box center [1143, 636] width 830 height 11
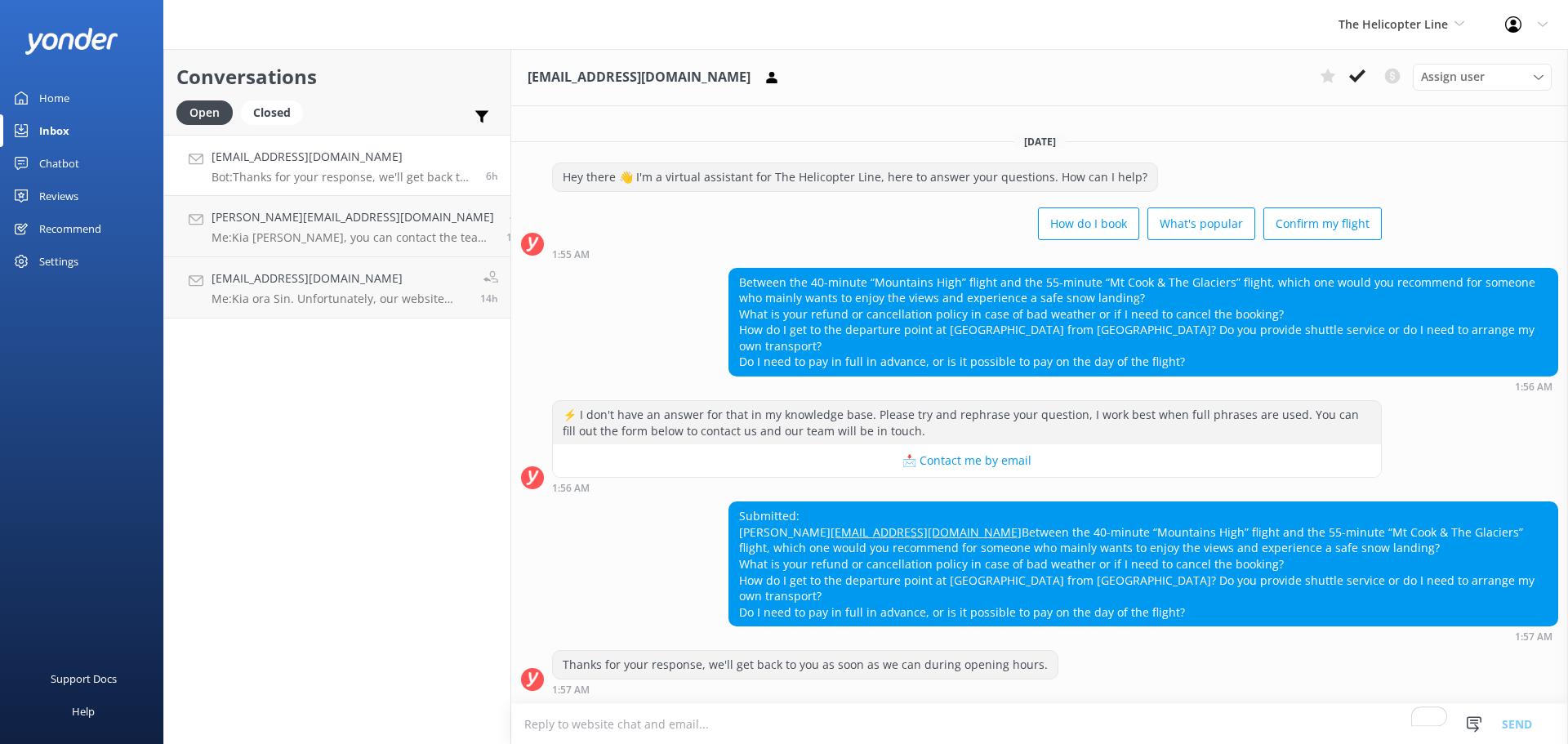
click at [1411, 14] on div "The Helicopter Line Milford Sound Scenic Flights The Helicopter Line Glacier He…" at bounding box center [1401, 24] width 167 height 49
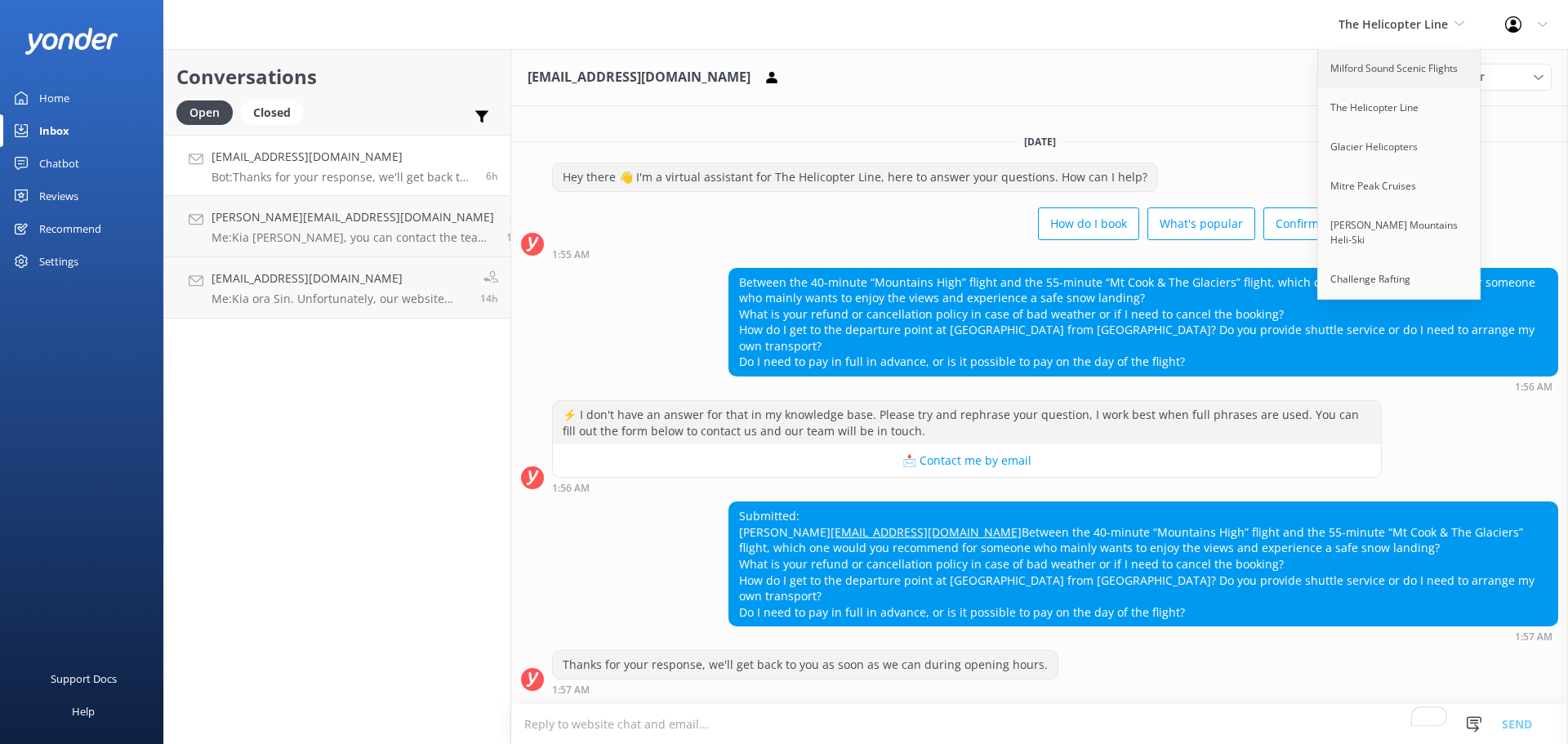
click at [1382, 77] on link "Milford Sound Scenic Flights" at bounding box center [1399, 69] width 163 height 40
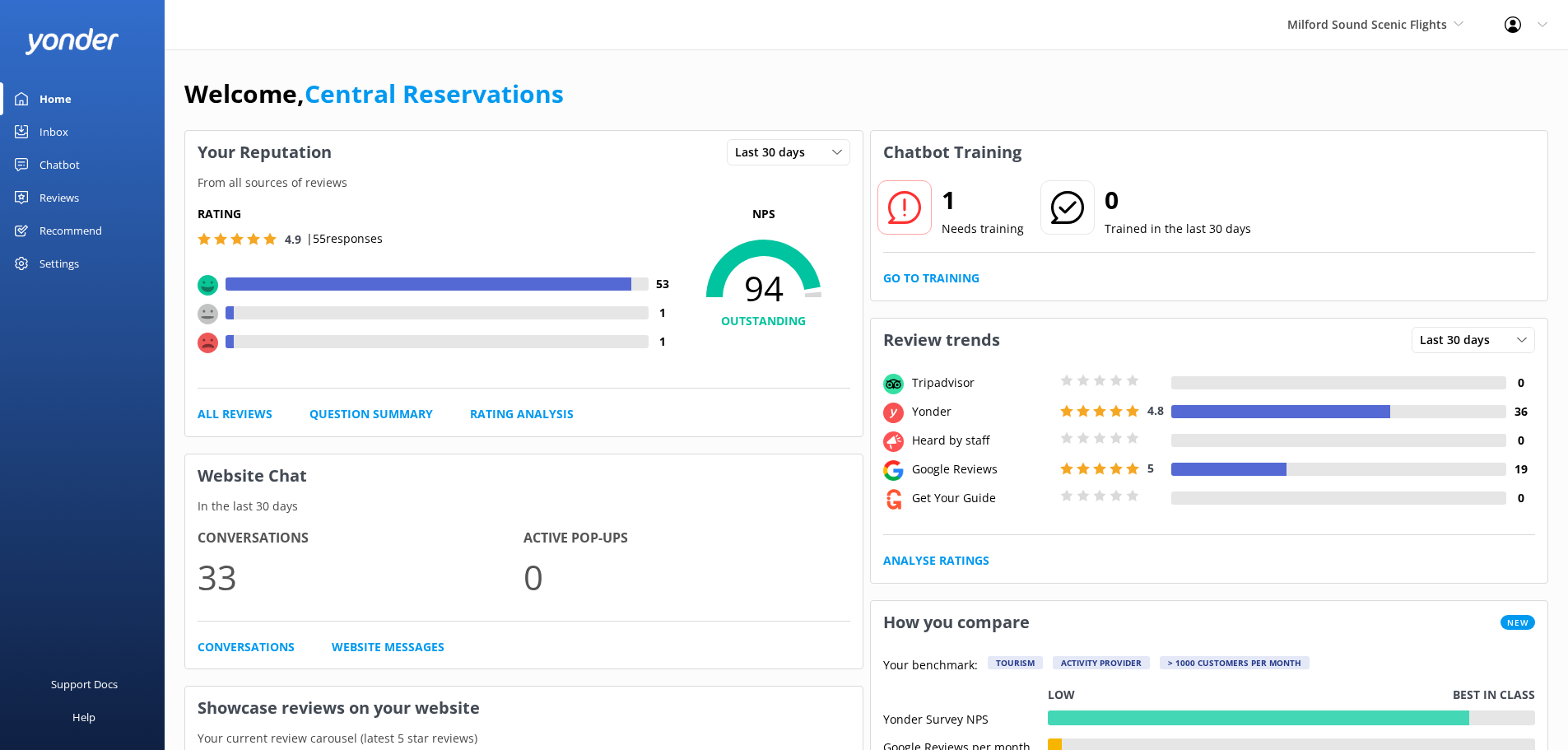
click at [72, 126] on link "Inbox" at bounding box center [82, 132] width 165 height 33
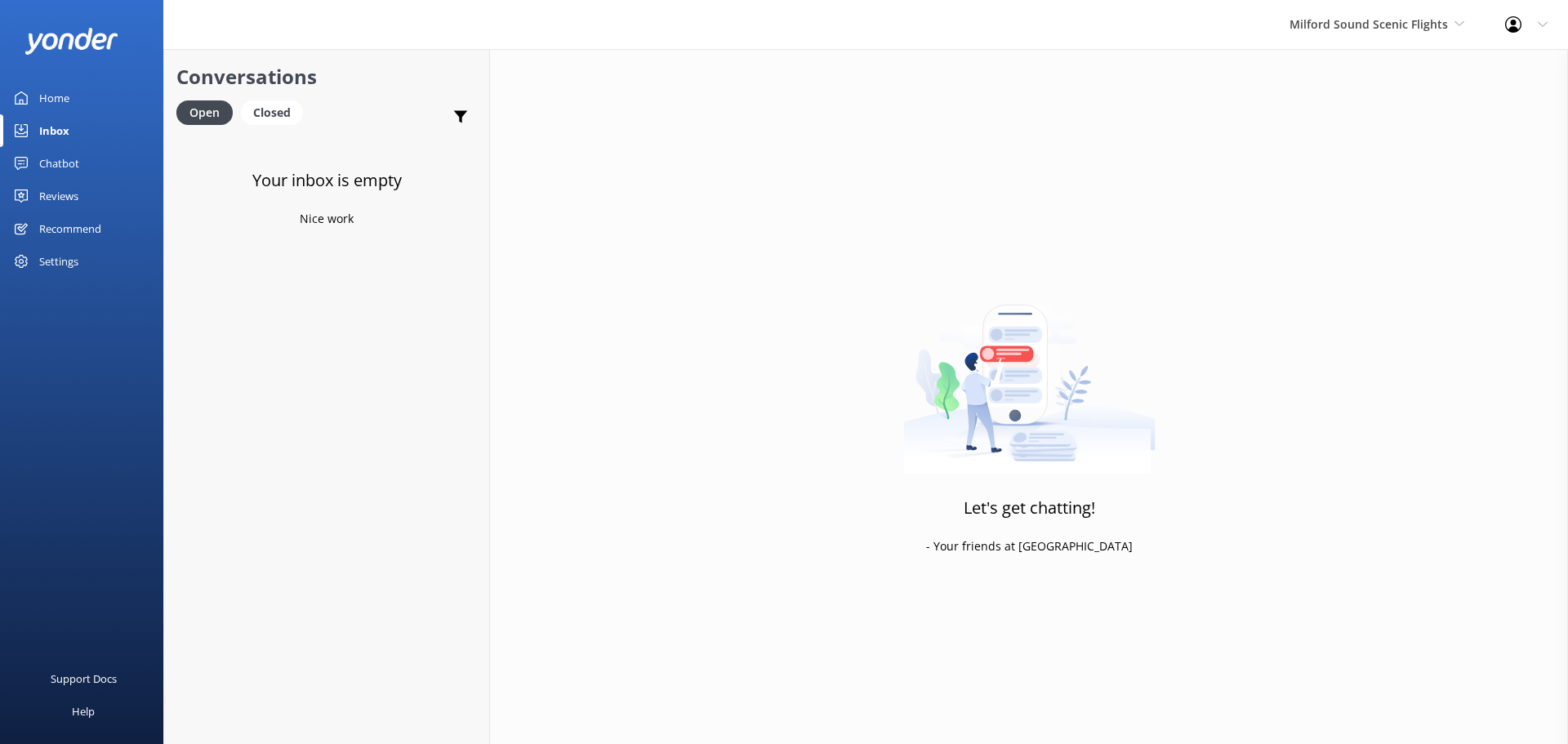
click at [1415, 36] on div "Milford Sound Scenic Flights [GEOGRAPHIC_DATA] Scenic Flights The Helicopter Li…" at bounding box center [1377, 24] width 216 height 49
